Goal: Task Accomplishment & Management: Complete application form

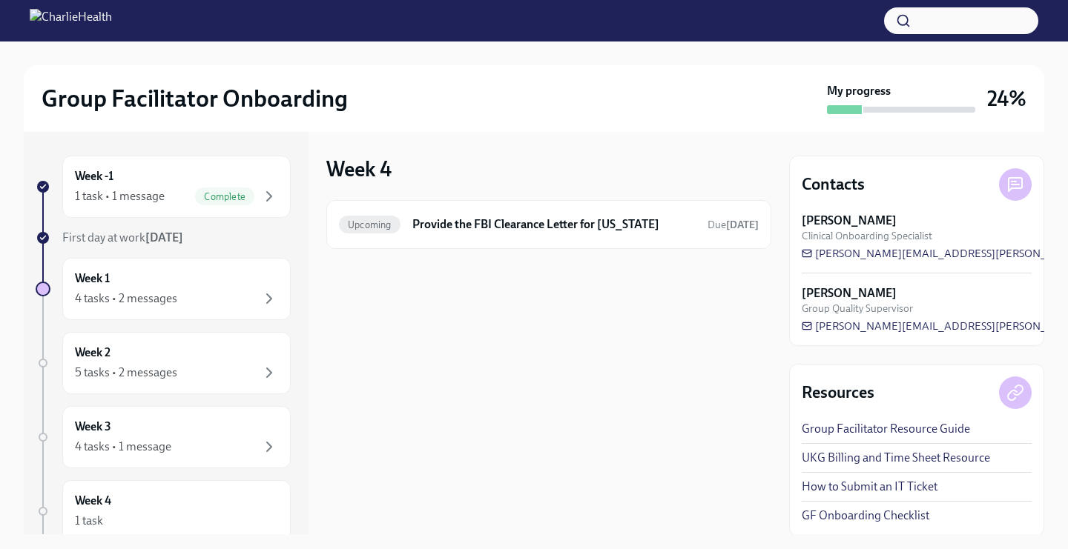
scroll to position [76, 0]
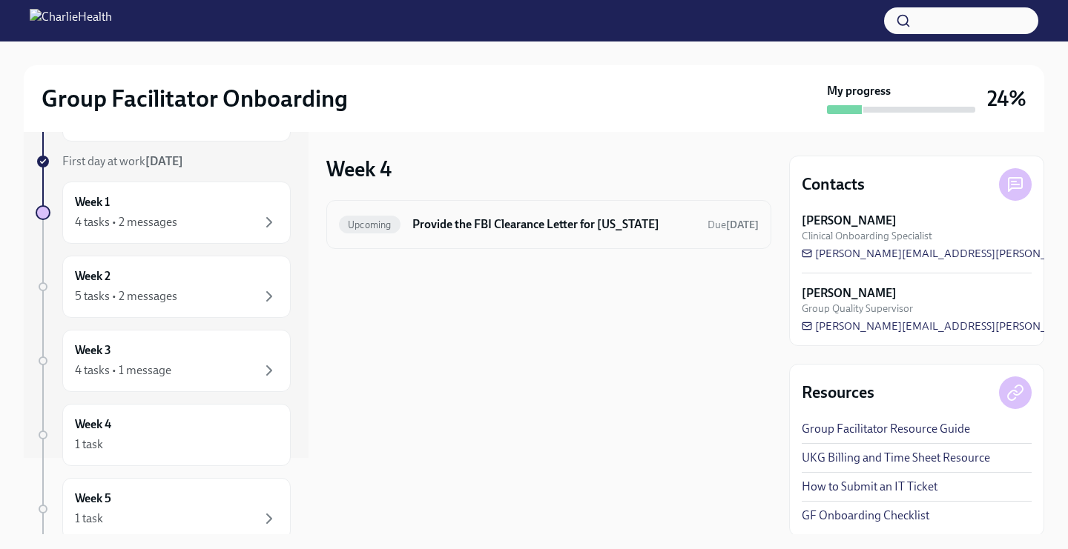
click at [499, 218] on h6 "Provide the FBI Clearance Letter for [US_STATE]" at bounding box center [553, 225] width 283 height 16
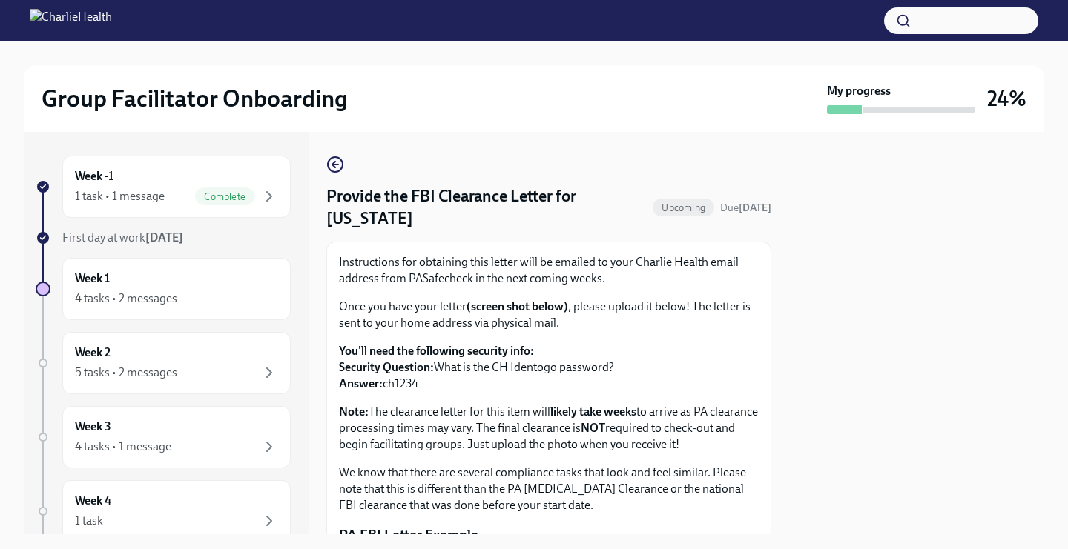
click at [500, 217] on h4 "Provide the FBI Clearance Letter for [US_STATE]" at bounding box center [486, 207] width 320 height 44
click at [233, 185] on div "Week -1 1 task • 1 message Complete" at bounding box center [176, 186] width 203 height 37
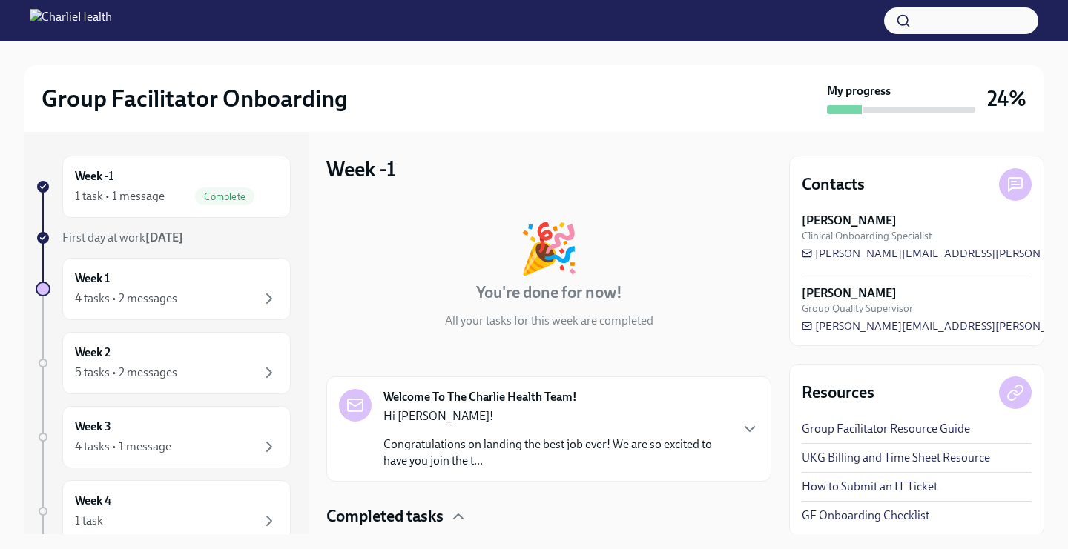
scroll to position [102, 0]
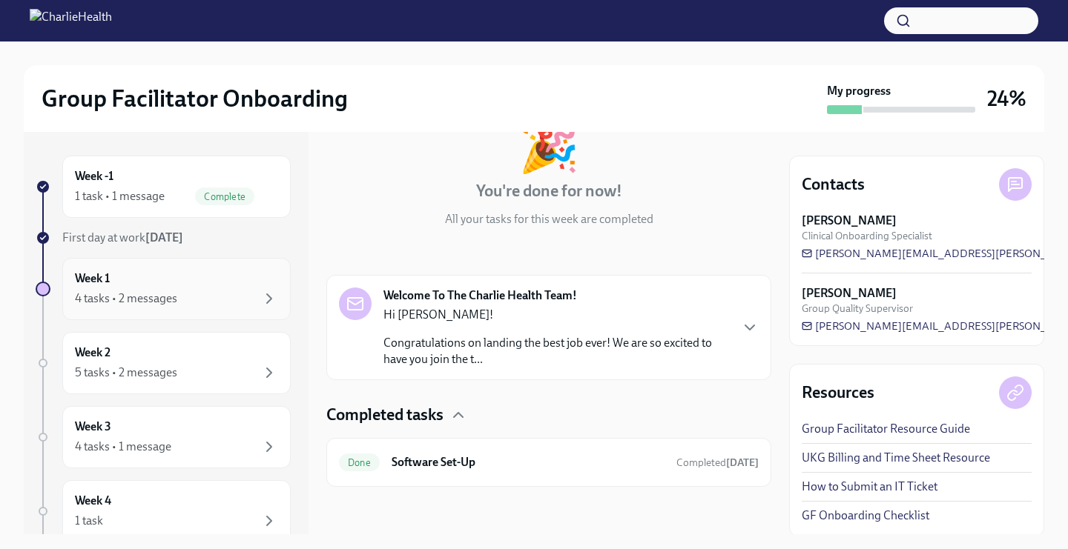
click at [141, 283] on div "Week 1 4 tasks • 2 messages" at bounding box center [176, 289] width 203 height 37
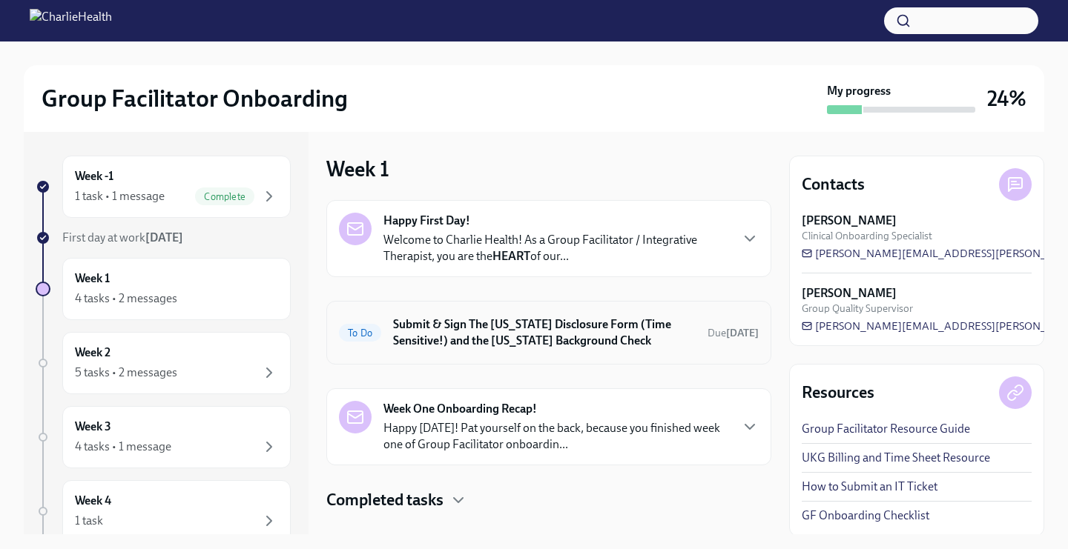
scroll to position [24, 0]
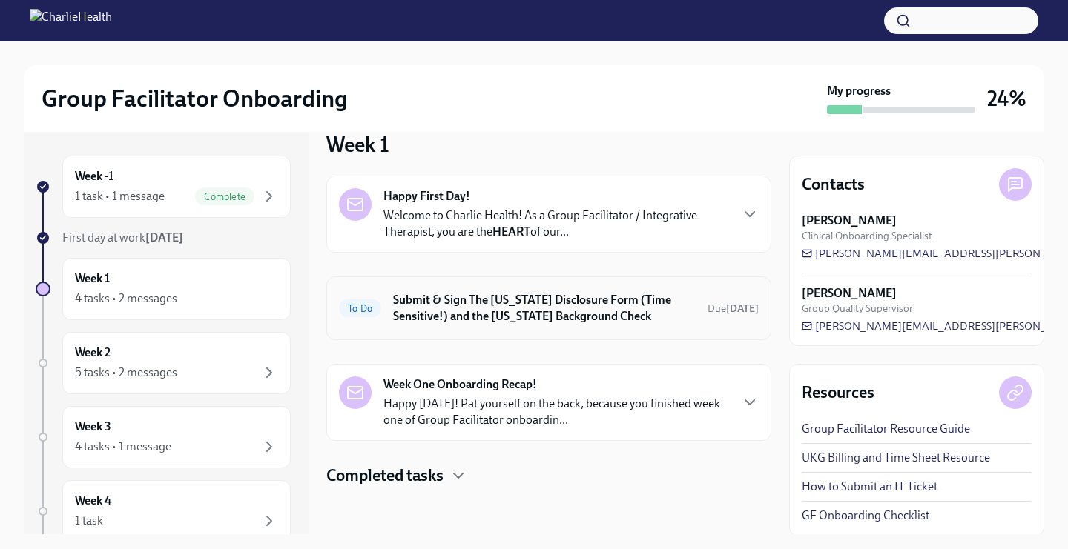
click at [490, 313] on h6 "Submit & Sign The [US_STATE] Disclosure Form (Time Sensitive!) and the [US_STAT…" at bounding box center [544, 308] width 303 height 33
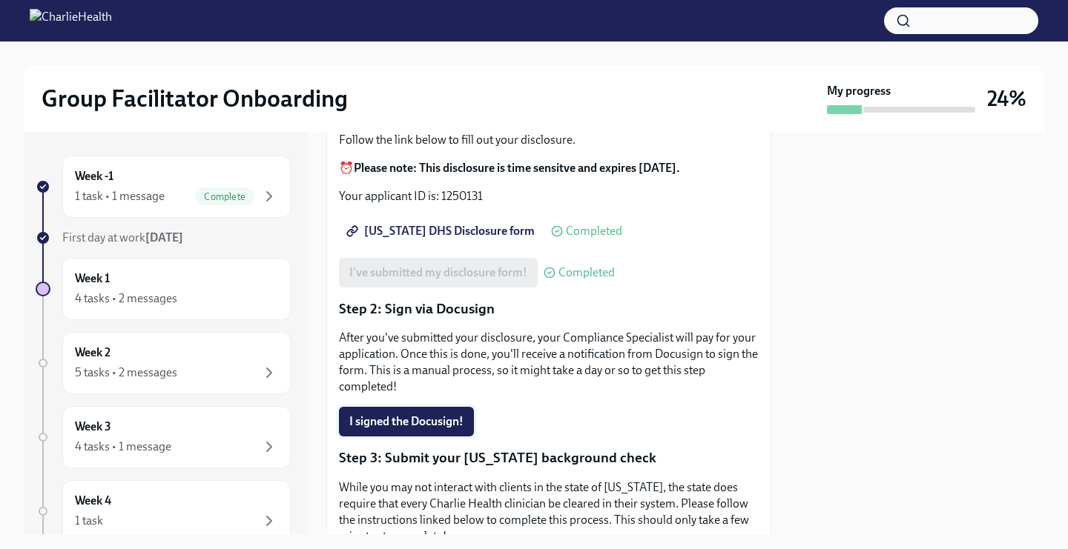
scroll to position [202, 0]
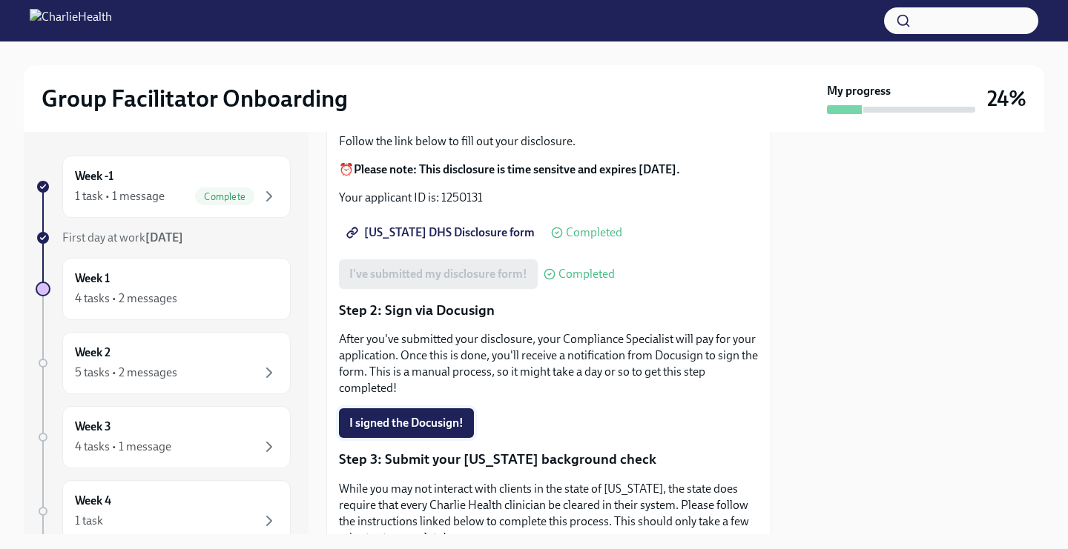
click at [438, 409] on button "I signed the Docusign!" at bounding box center [406, 424] width 135 height 30
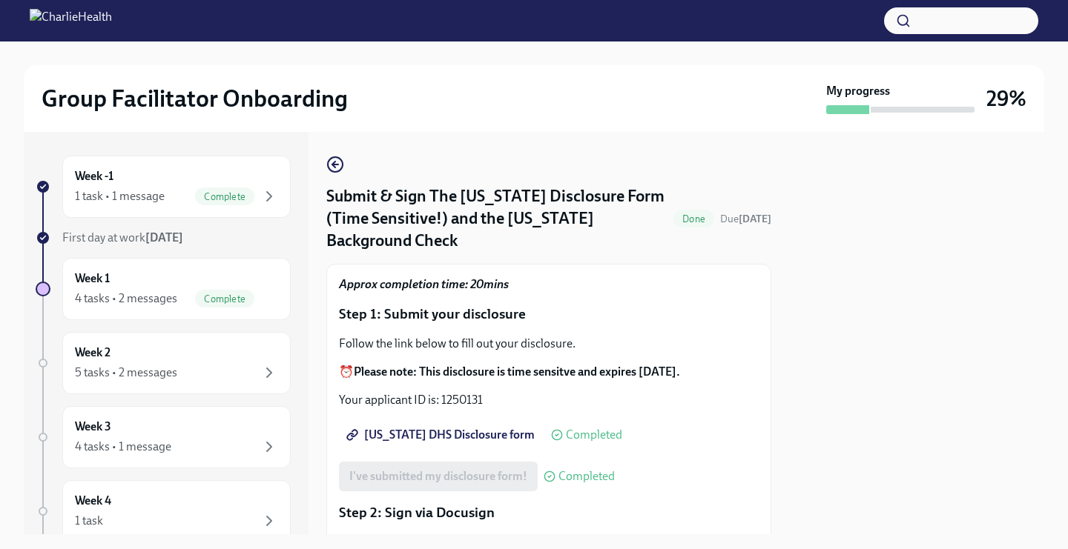
click at [736, 121] on div "Group Facilitator Onboarding My progress 29%" at bounding box center [534, 98] width 1020 height 67
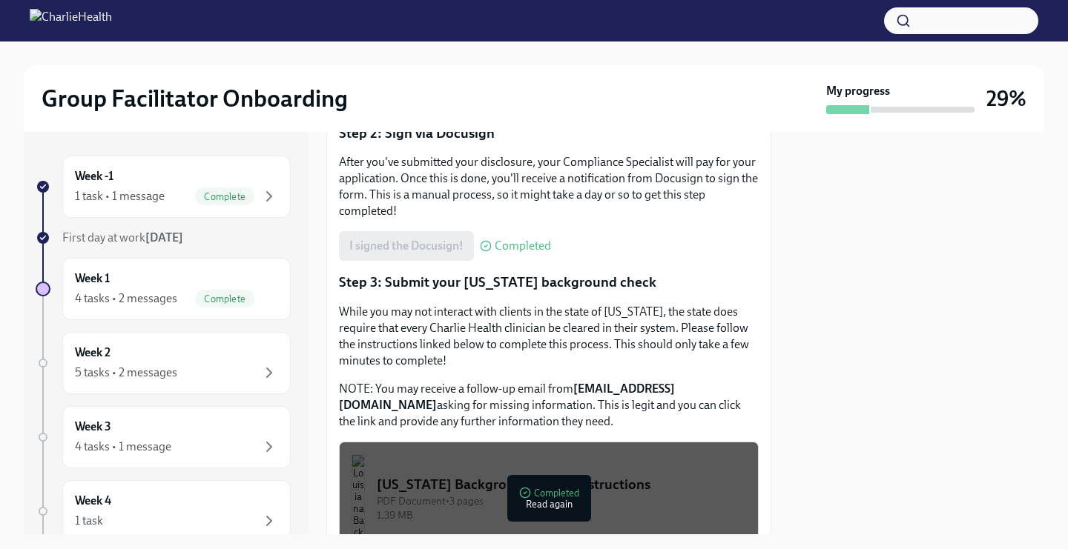
scroll to position [533, 0]
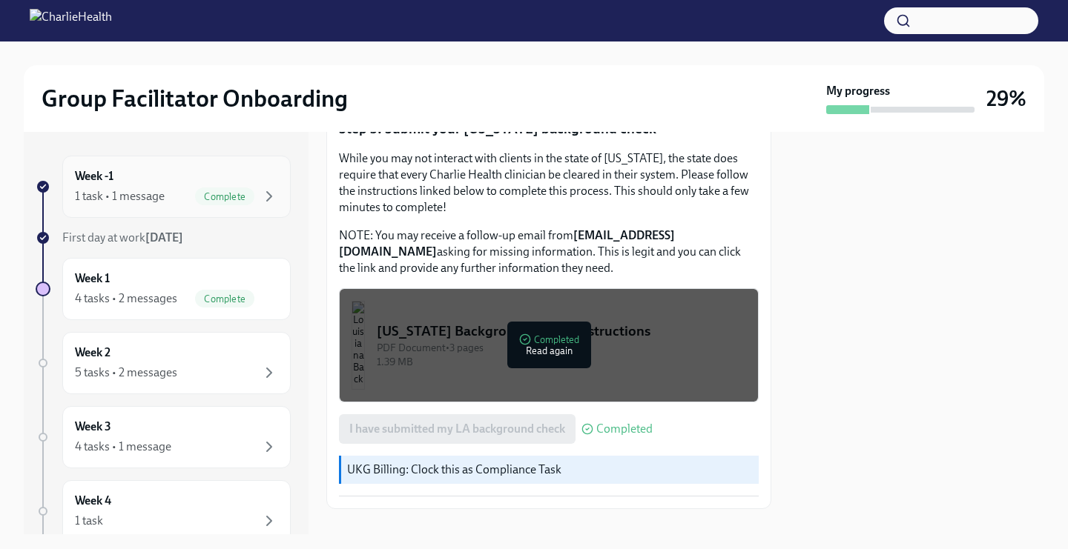
click at [219, 182] on div "Week -1 1 task • 1 message Complete" at bounding box center [176, 186] width 203 height 37
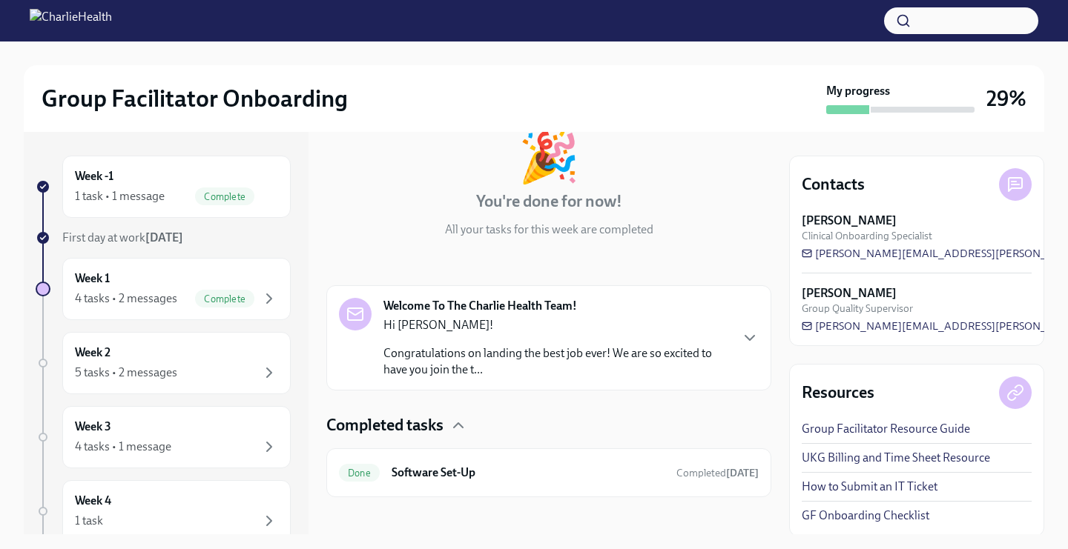
scroll to position [102, 0]
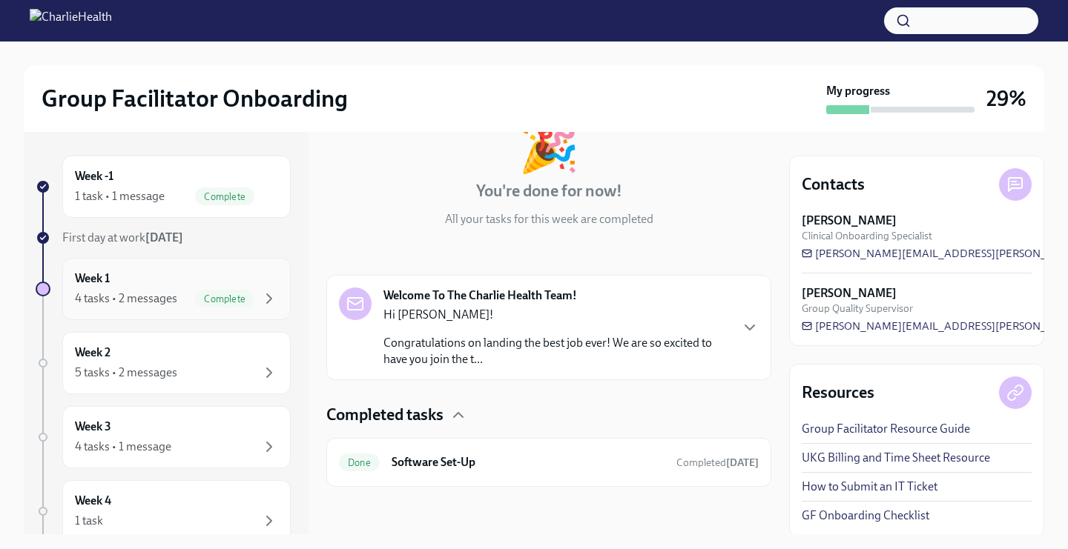
click at [179, 303] on div "4 tasks • 2 messages Complete" at bounding box center [176, 299] width 203 height 18
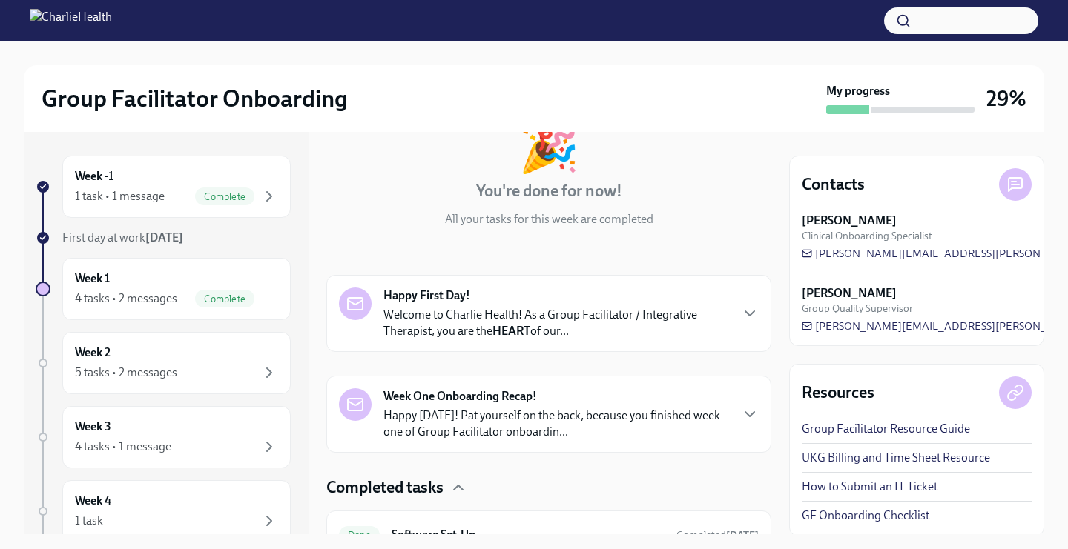
scroll to position [401, 0]
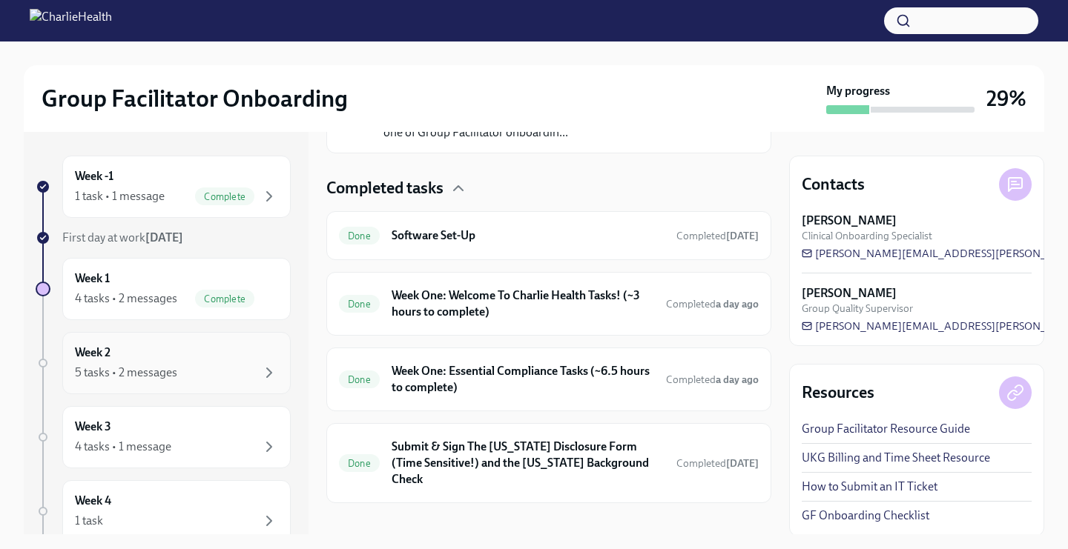
click at [172, 358] on div "Week 2 5 tasks • 2 messages" at bounding box center [176, 363] width 203 height 37
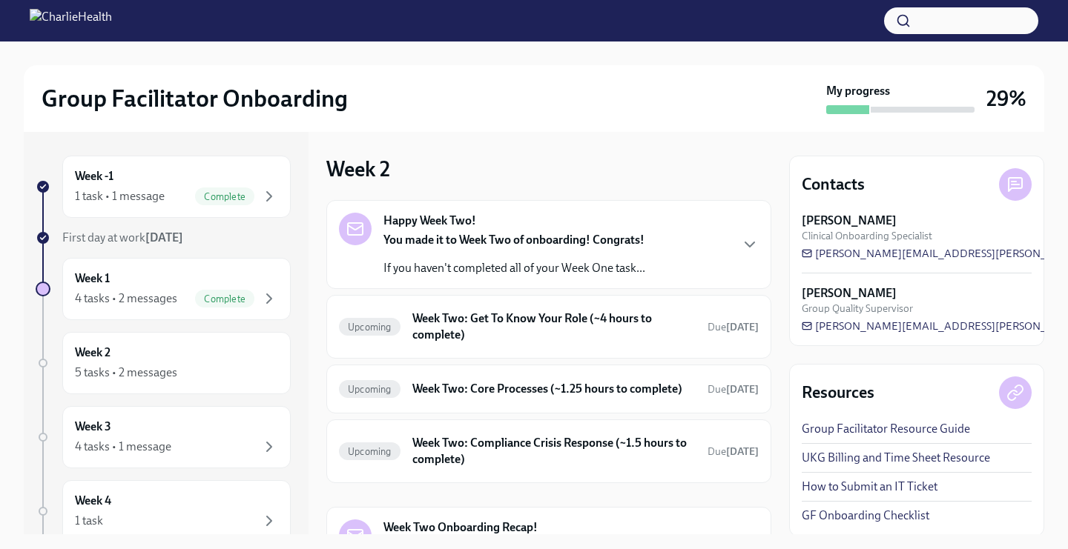
click at [476, 224] on div "Happy Week Two! You made it to Week Two of onboarding! Congrats! If you haven't…" at bounding box center [514, 245] width 262 height 64
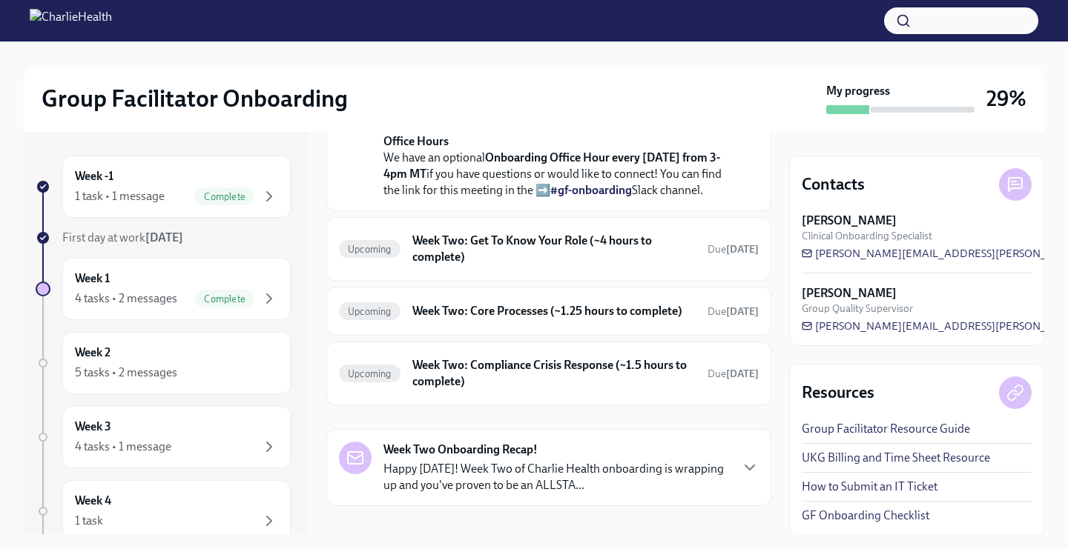
scroll to position [412, 0]
click at [475, 265] on h6 "Week Two: Get To Know Your Role (~4 hours to complete)" at bounding box center [553, 248] width 283 height 33
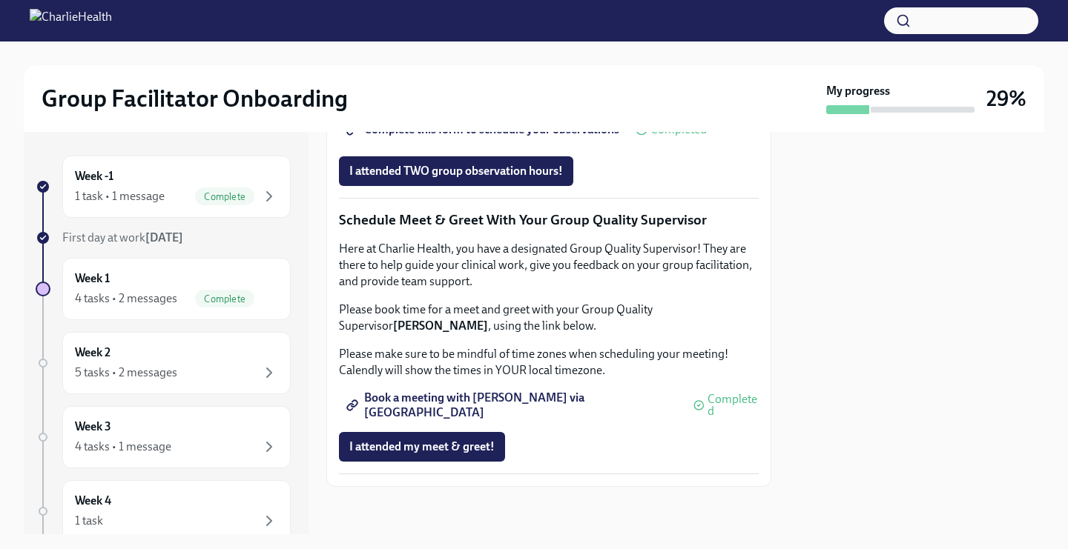
scroll to position [1451, 0]
click at [429, 454] on span "I attended my meet & greet!" at bounding box center [421, 447] width 145 height 15
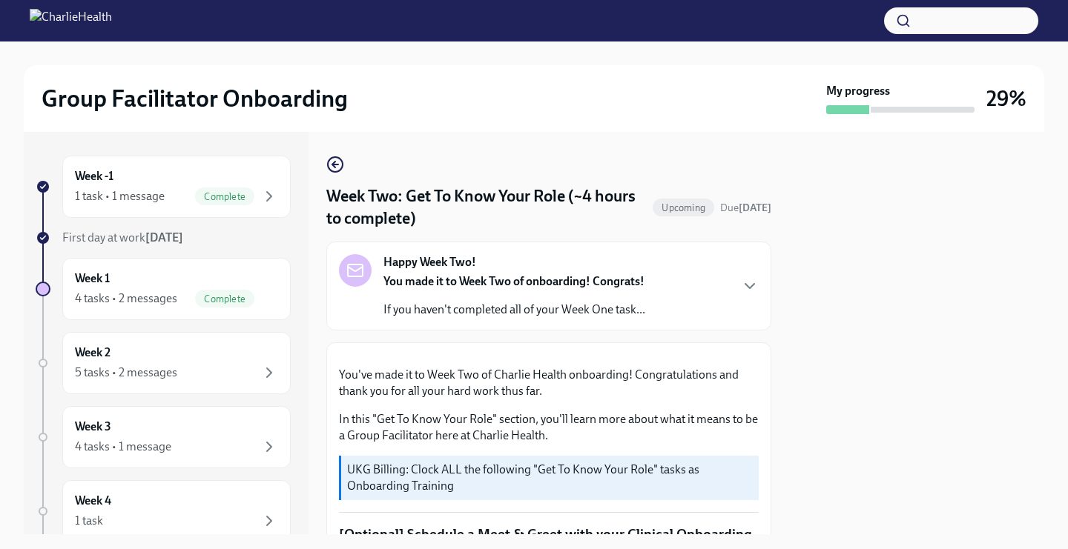
click at [489, 296] on div "You made it to Week Two of onboarding! Congrats! If you haven't completed all o…" at bounding box center [514, 296] width 262 height 44
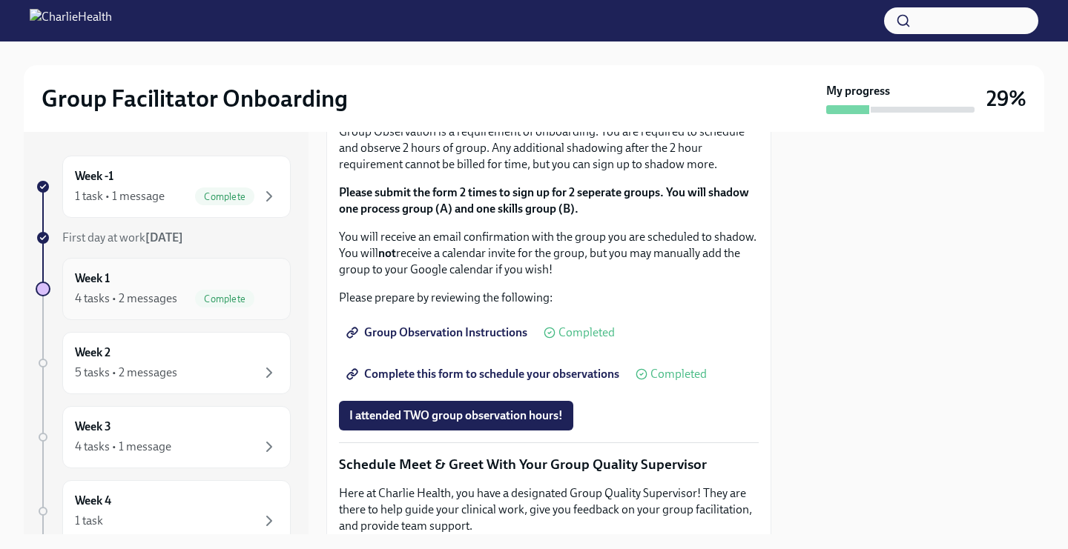
scroll to position [1234, 0]
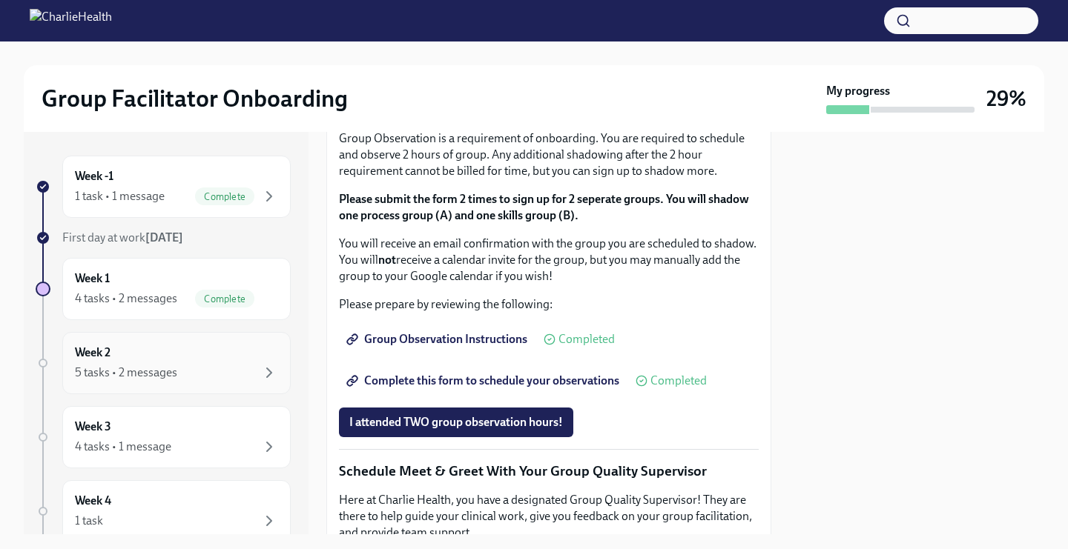
click at [133, 366] on div "5 tasks • 2 messages" at bounding box center [126, 373] width 102 height 16
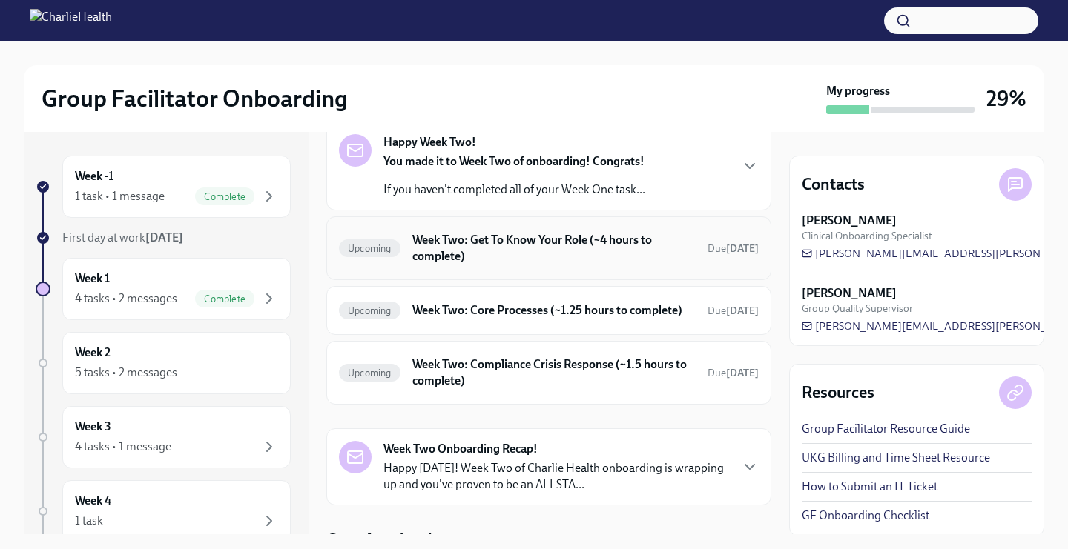
scroll to position [82, 0]
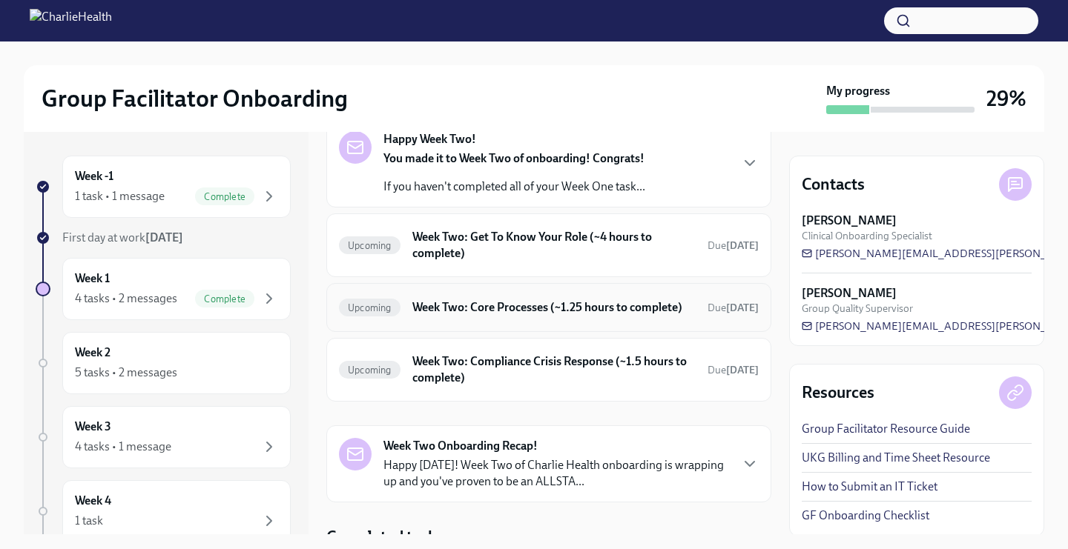
click at [474, 300] on h6 "Week Two: Core Processes (~1.25 hours to complete)" at bounding box center [553, 308] width 283 height 16
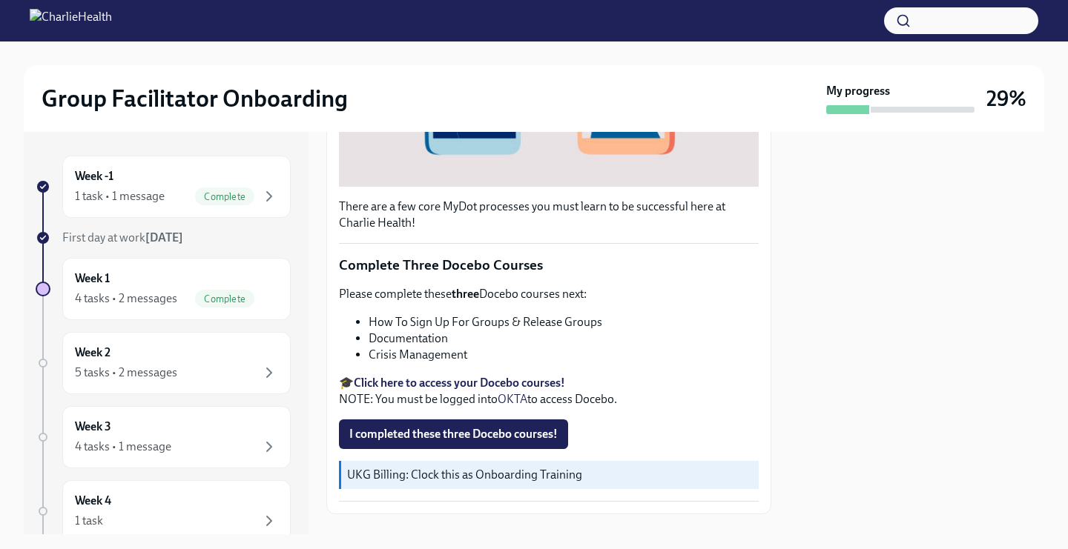
scroll to position [448, 0]
click at [414, 383] on strong "Click here to access your Docebo courses!" at bounding box center [459, 384] width 211 height 14
click at [409, 382] on strong "Click here to access your Docebo courses!" at bounding box center [459, 384] width 211 height 14
